Goal: Navigation & Orientation: Find specific page/section

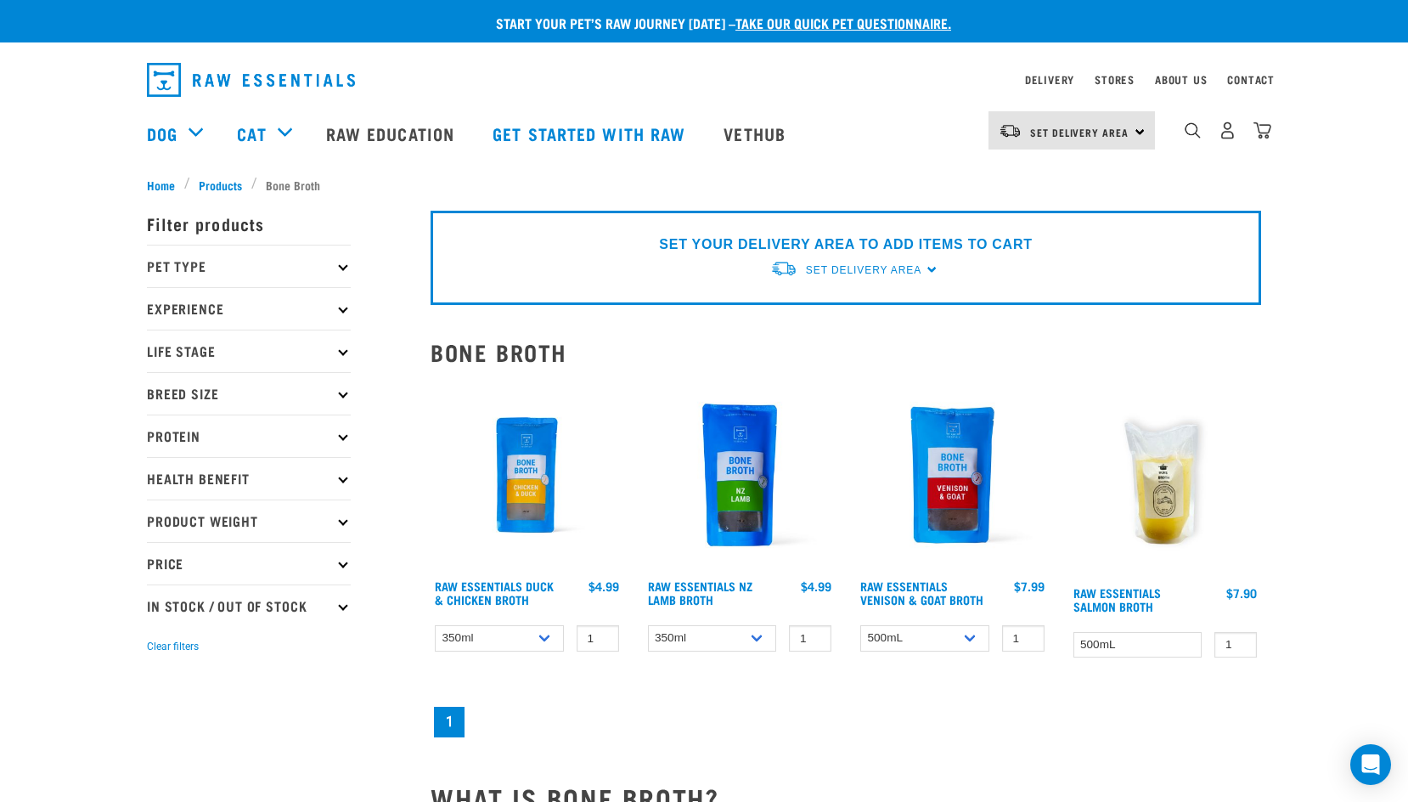
click at [521, 475] on img at bounding box center [526, 475] width 193 height 193
click at [521, 510] on img at bounding box center [526, 475] width 193 height 193
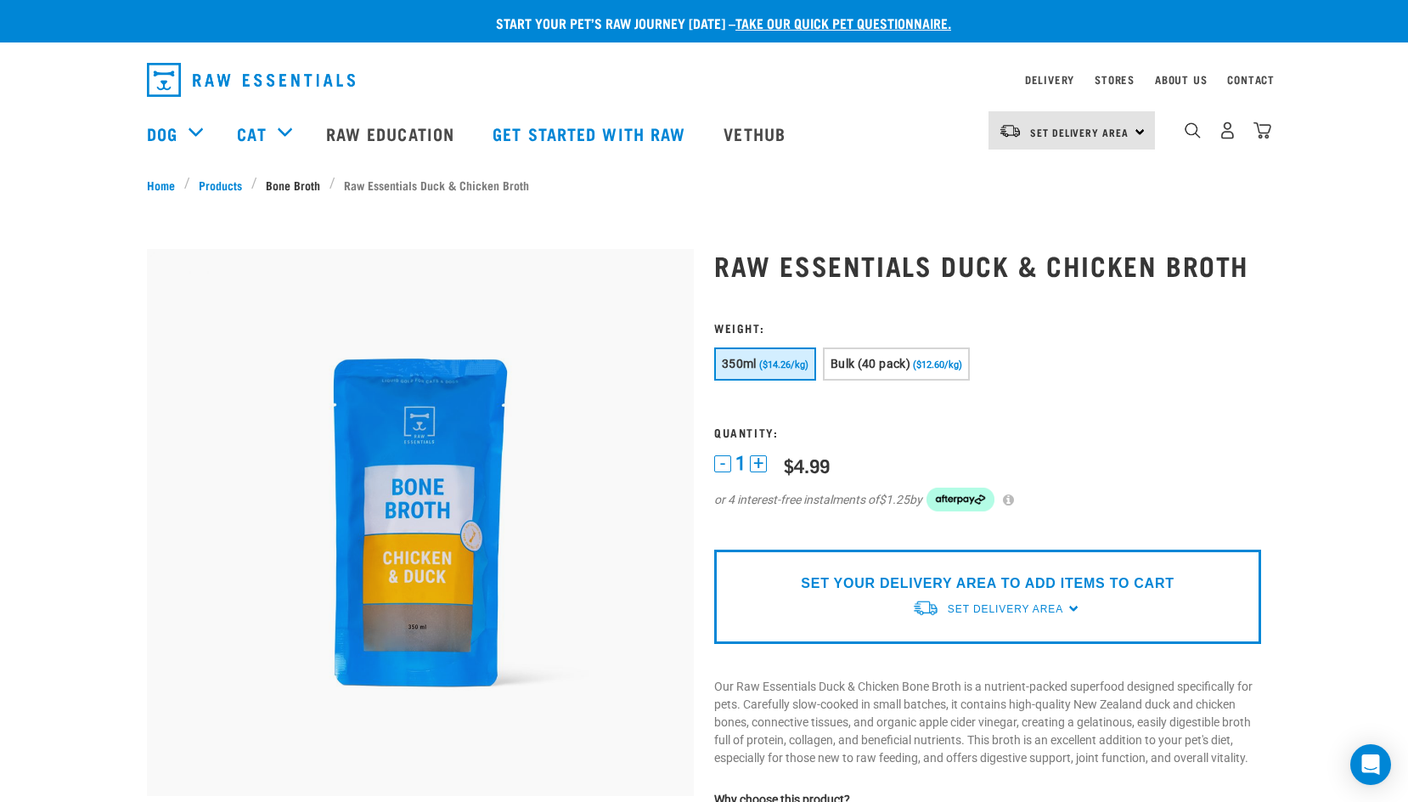
click at [307, 187] on link "Bone Broth" at bounding box center [293, 185] width 72 height 18
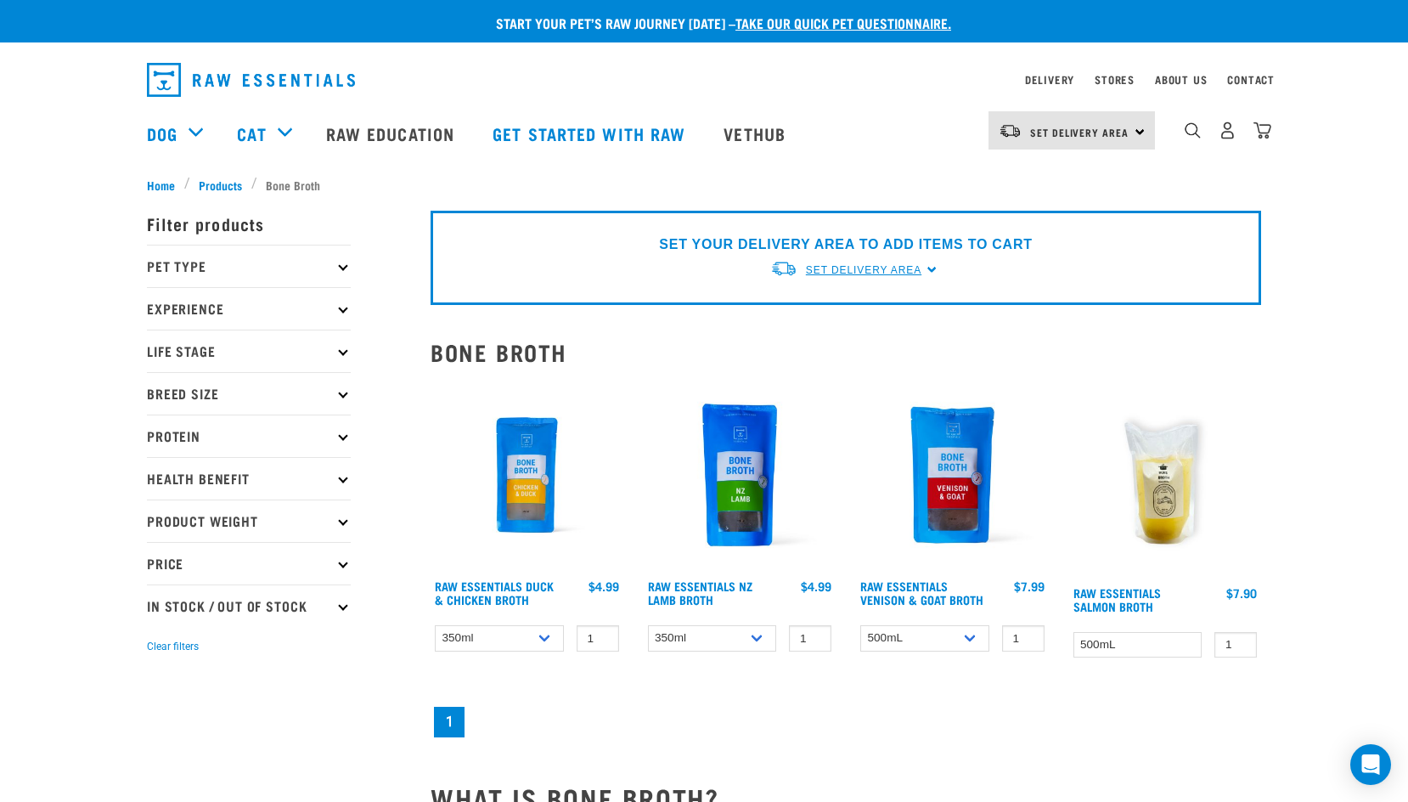
click at [898, 269] on span "Set Delivery Area" at bounding box center [863, 270] width 115 height 12
click at [827, 308] on link "[GEOGRAPHIC_DATA]" at bounding box center [854, 309] width 169 height 28
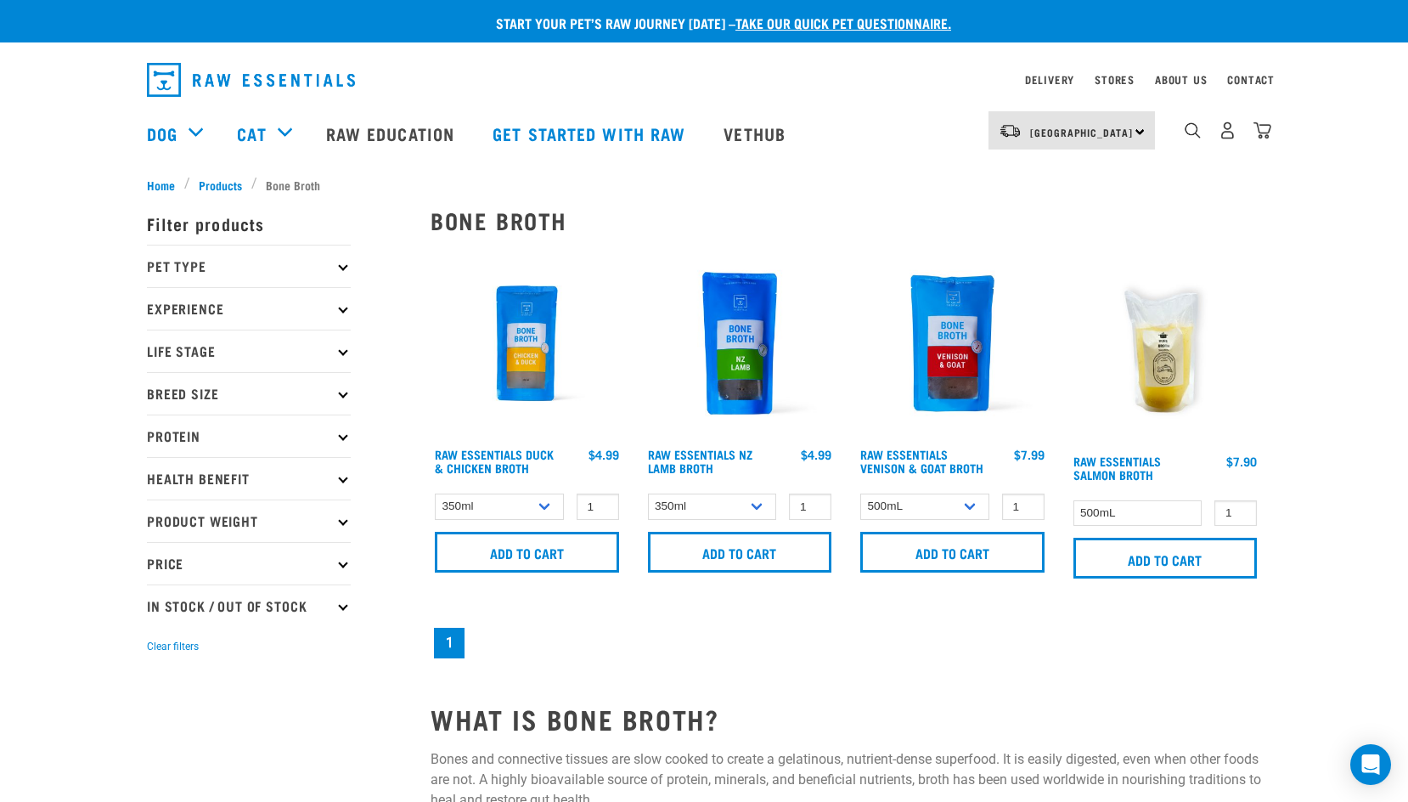
click at [209, 187] on div "× Filter products Pet Type Dog Cat Experience New Raw Feeder Experienced Raw Fe…" at bounding box center [279, 692] width 284 height 1018
click at [213, 186] on div "× Filter products Pet Type Dog Cat Experience New Raw Feeder Experienced Raw Fe…" at bounding box center [279, 692] width 284 height 1018
click at [158, 189] on div "× Filter products Pet Type Dog Cat Experience New Raw Feeder Experienced Raw Fe…" at bounding box center [279, 692] width 284 height 1018
click at [230, 183] on div "× Filter products Pet Type Dog Cat Experience New Raw Feeder Experienced Raw Fe…" at bounding box center [279, 692] width 284 height 1018
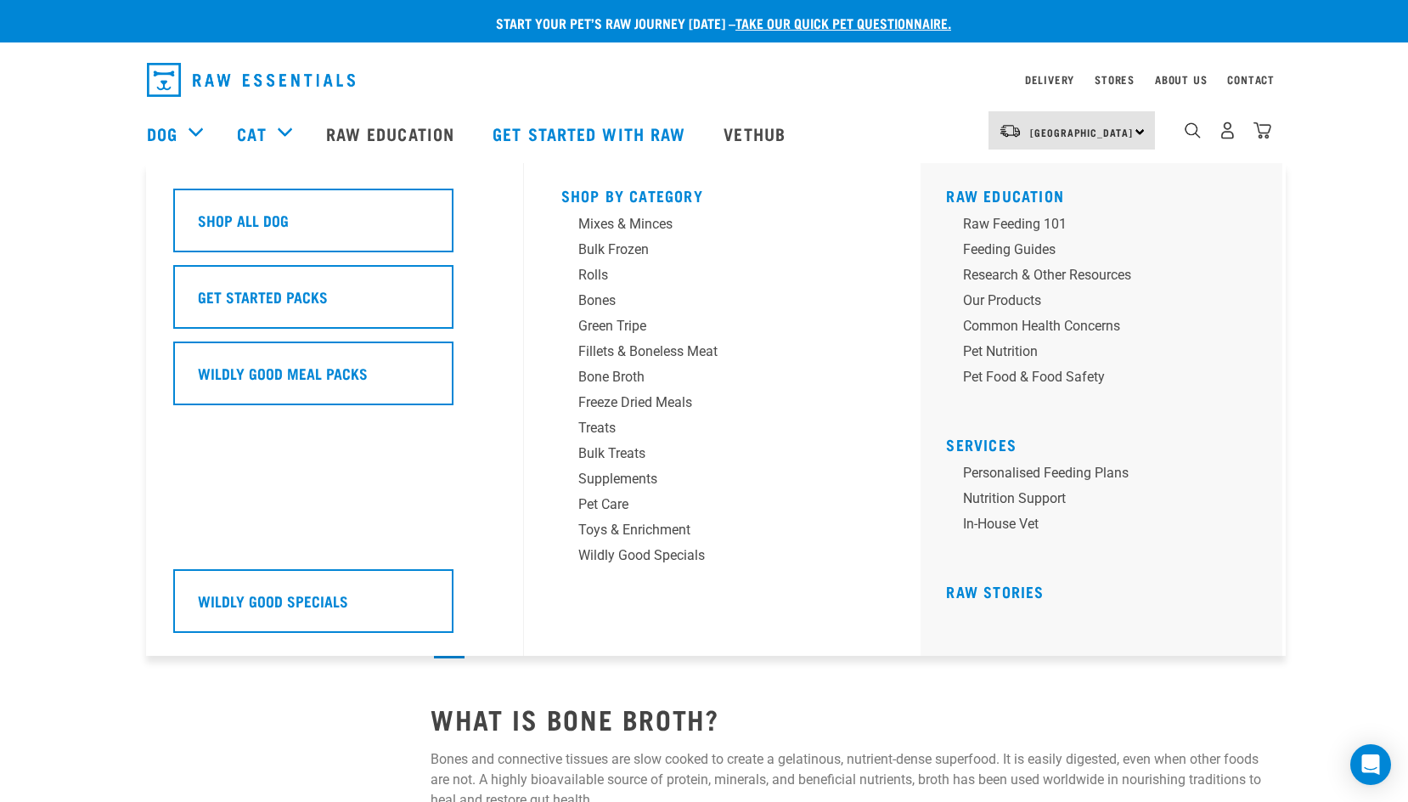
click at [192, 130] on div "Dog" at bounding box center [183, 133] width 73 height 68
click at [666, 482] on div "Supplements" at bounding box center [710, 479] width 265 height 20
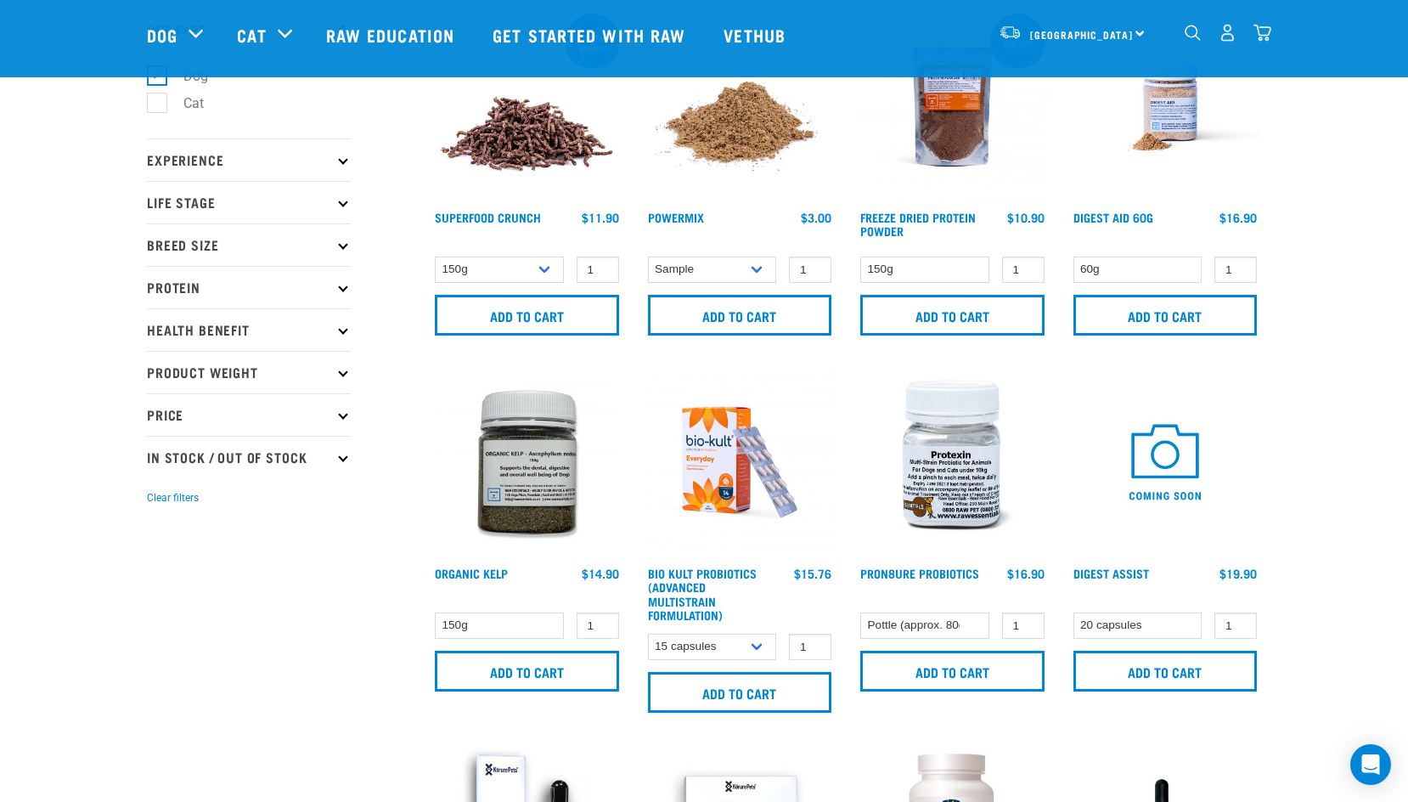
scroll to position [85, 0]
